Goal: Information Seeking & Learning: Find specific fact

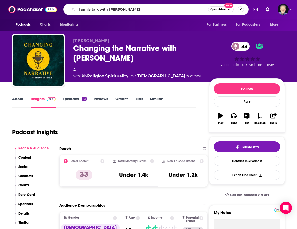
type input "family talk with dr. [PERSON_NAME]"
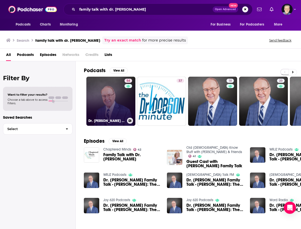
click at [111, 91] on link "54 Dr. [PERSON_NAME] Family Talk" at bounding box center [110, 101] width 49 height 49
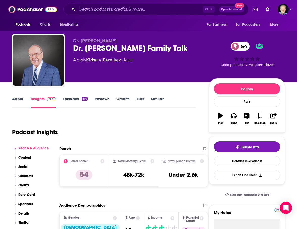
click at [19, 99] on link "About" at bounding box center [17, 102] width 11 height 12
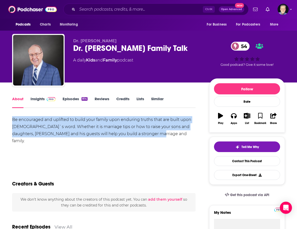
drag, startPoint x: 12, startPoint y: 119, endPoint x: 169, endPoint y: 136, distance: 158.4
copy div "Be encouraged and uplifted to build your family upon enduring truths that are b…"
click at [40, 98] on link "Insights" at bounding box center [43, 102] width 25 height 12
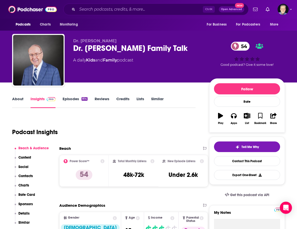
click at [144, 130] on div "Podcast Insights" at bounding box center [102, 129] width 180 height 26
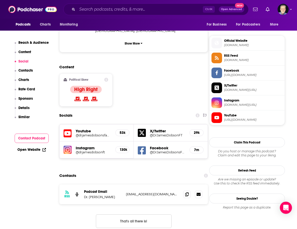
scroll to position [379, 0]
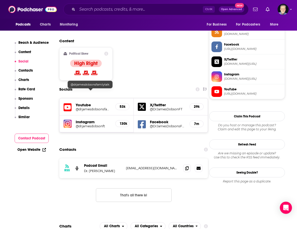
click at [90, 107] on h5 "@drjamesdobsonsfamilytalk" at bounding box center [94, 109] width 36 height 4
click at [86, 124] on h5 "@drjamesdobsonft" at bounding box center [94, 126] width 36 height 4
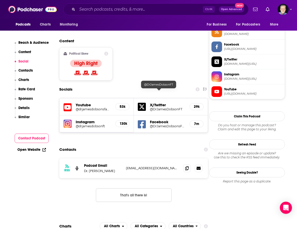
click at [157, 107] on h5 "@DrJamesDobsonFT" at bounding box center [168, 109] width 36 height 4
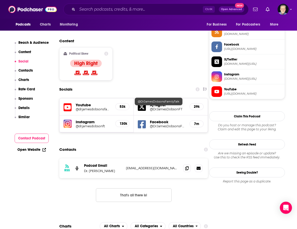
click at [156, 124] on h5 "@DrJamesDobsonsFamilyTalk" at bounding box center [168, 126] width 36 height 4
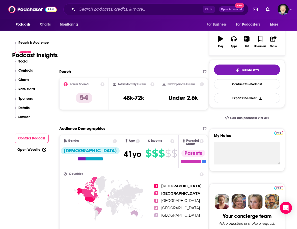
scroll to position [76, 0]
